Goal: Communication & Community: Answer question/provide support

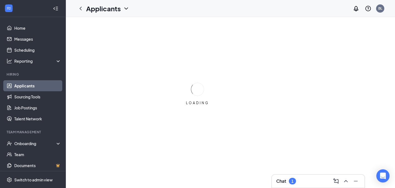
click at [282, 183] on h3 "Chat" at bounding box center [281, 181] width 10 height 6
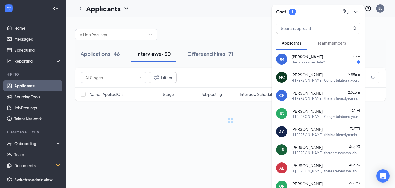
click at [311, 60] on div "Theirs no earlier date?" at bounding box center [308, 62] width 33 height 5
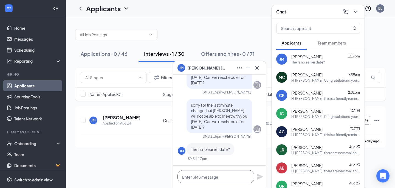
click at [214, 179] on textarea at bounding box center [216, 176] width 77 height 13
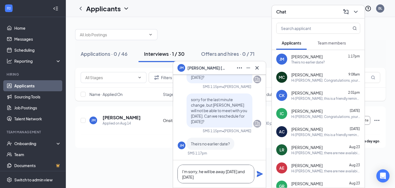
type textarea "I'm sorry, he will be away [DATE] and [DATE]"
click at [261, 175] on icon "Plane" at bounding box center [260, 173] width 7 height 7
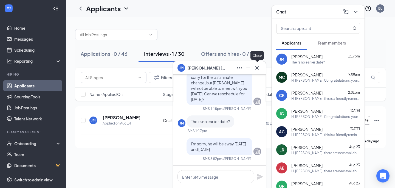
click at [255, 66] on icon "Cross" at bounding box center [257, 68] width 7 height 7
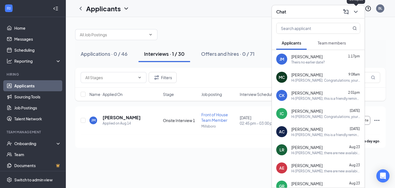
click at [359, 12] on button at bounding box center [356, 11] width 9 height 9
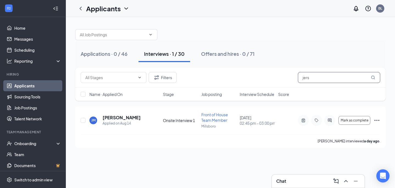
click at [319, 82] on input "jers" at bounding box center [339, 77] width 82 height 11
type input "j"
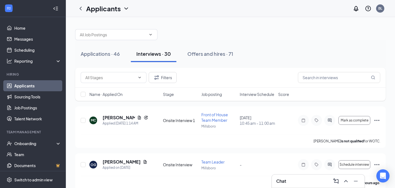
click at [24, 88] on link "Applicants" at bounding box center [37, 85] width 47 height 11
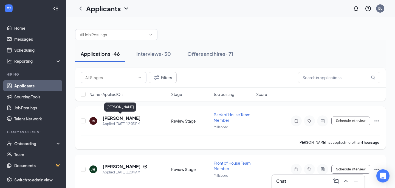
click at [112, 120] on h5 "[PERSON_NAME]" at bounding box center [122, 118] width 38 height 6
